Goal: Task Accomplishment & Management: Use online tool/utility

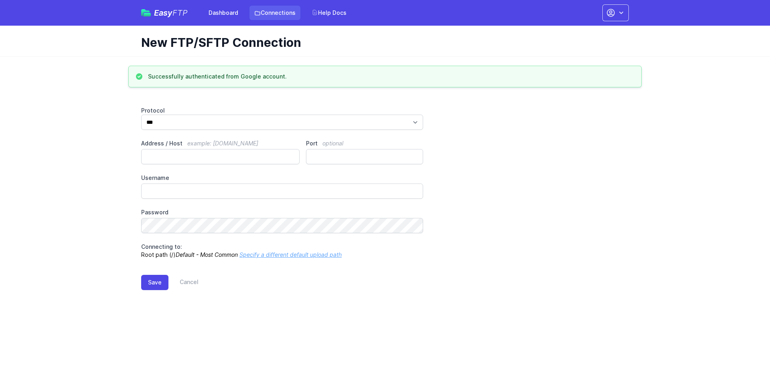
click at [283, 12] on link "Connections" at bounding box center [274, 13] width 51 height 14
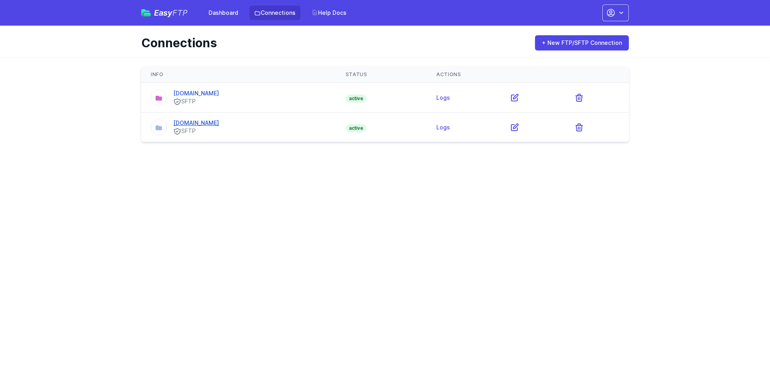
click at [202, 125] on link "uploads.pikmykid.com" at bounding box center [196, 122] width 46 height 7
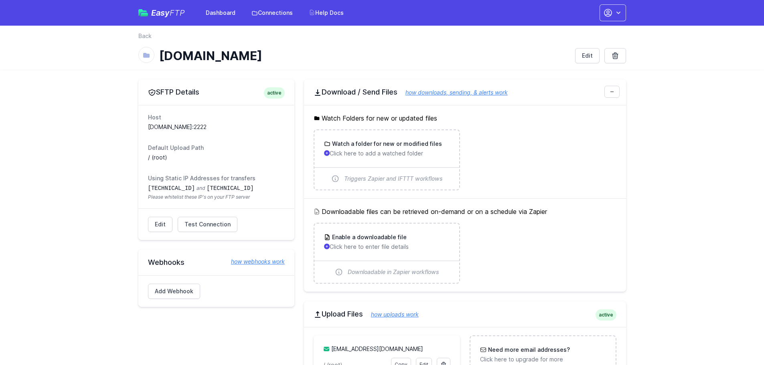
click at [553, 150] on ul "Watch a folder for new or modified files Click here to add a watched folder Tri…" at bounding box center [465, 160] width 303 height 61
click at [522, 212] on h5 "Downloadable files can be retrieved on-demand or on a schedule via Zapier" at bounding box center [465, 212] width 303 height 10
click at [524, 158] on ul "Watch a folder for new or modified files Click here to add a watched folder Tri…" at bounding box center [465, 160] width 303 height 61
click at [401, 146] on h3 "Watch a folder for new or modified files" at bounding box center [385, 144] width 111 height 8
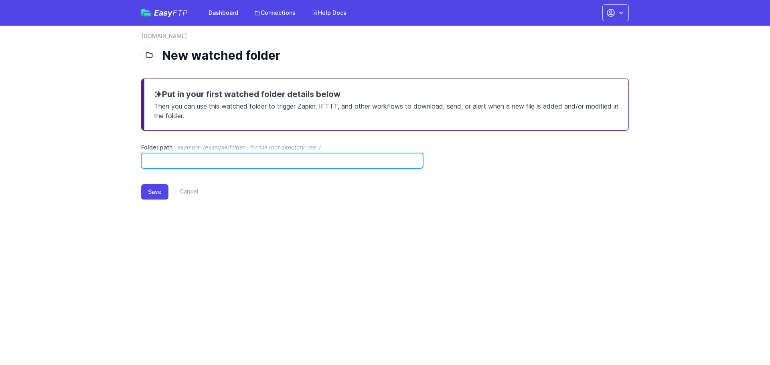
click at [214, 165] on input "Folder path example: /example/folder - for the root directory use: /" at bounding box center [282, 160] width 282 height 15
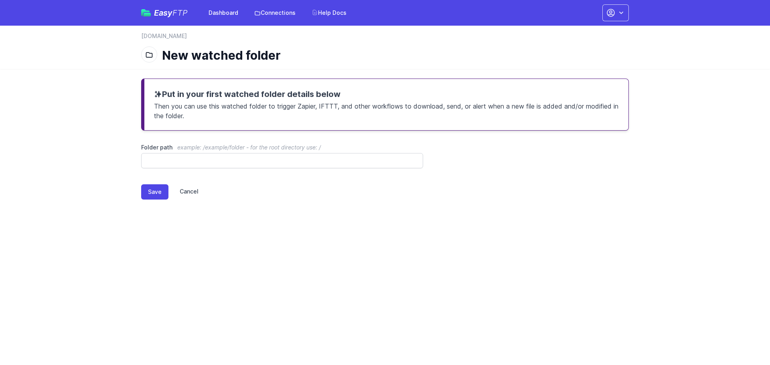
click at [192, 192] on link "Cancel" at bounding box center [183, 191] width 30 height 15
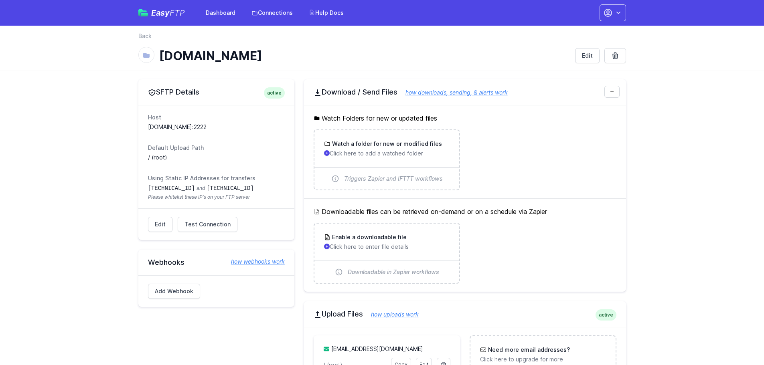
click at [563, 115] on h5 "Watch Folders for new or updated files" at bounding box center [465, 118] width 303 height 10
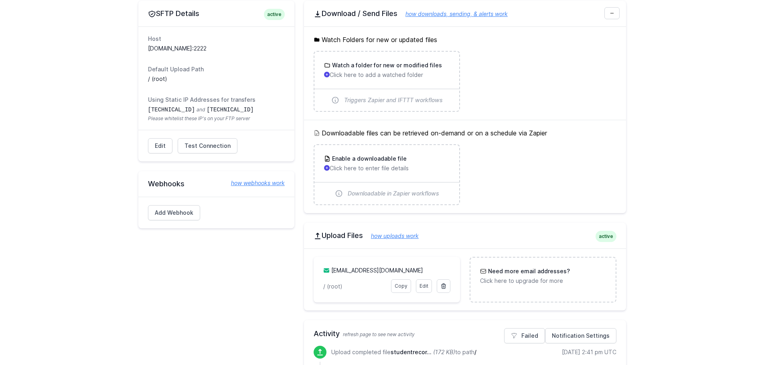
scroll to position [80, 0]
click at [399, 170] on p "Click here to enter file details" at bounding box center [387, 167] width 126 height 8
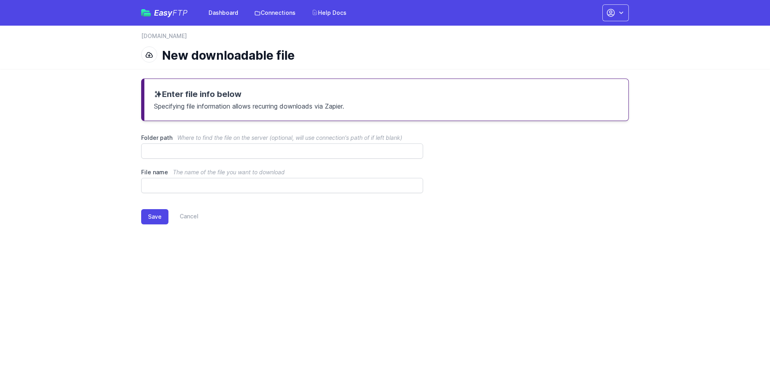
click at [255, 139] on span "Where to find the file on the server (optional, will use connection's path of i…" at bounding box center [289, 137] width 225 height 7
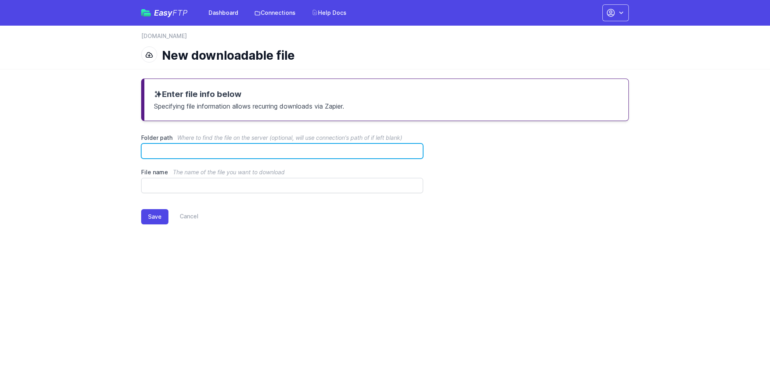
click at [255, 144] on input "Folder path Where to find the file on the server (optional, will use connection…" at bounding box center [282, 151] width 282 height 15
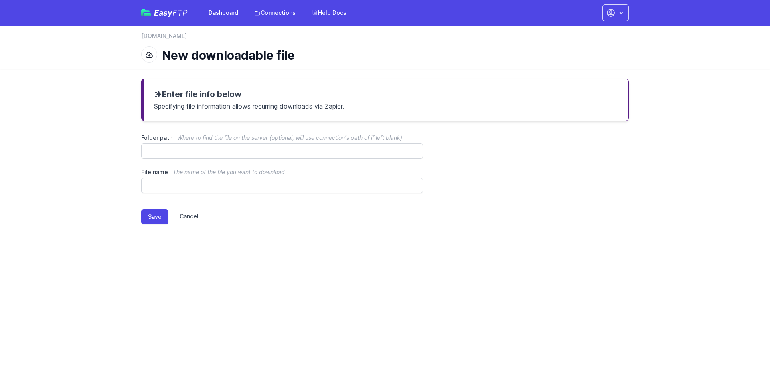
click at [189, 215] on link "Cancel" at bounding box center [183, 216] width 30 height 15
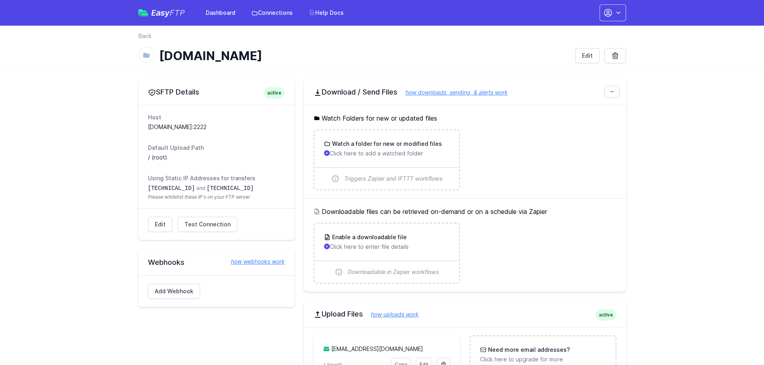
click at [369, 92] on h2 "Download / Send Files how downloads, sending, & alerts work" at bounding box center [465, 92] width 303 height 10
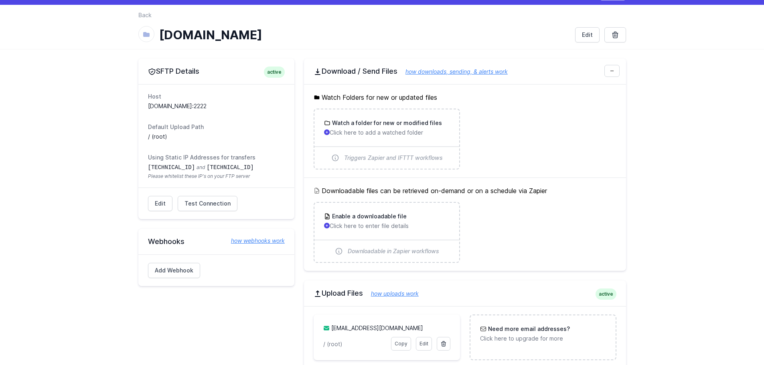
scroll to position [40, 0]
